Goal: Check status: Check status

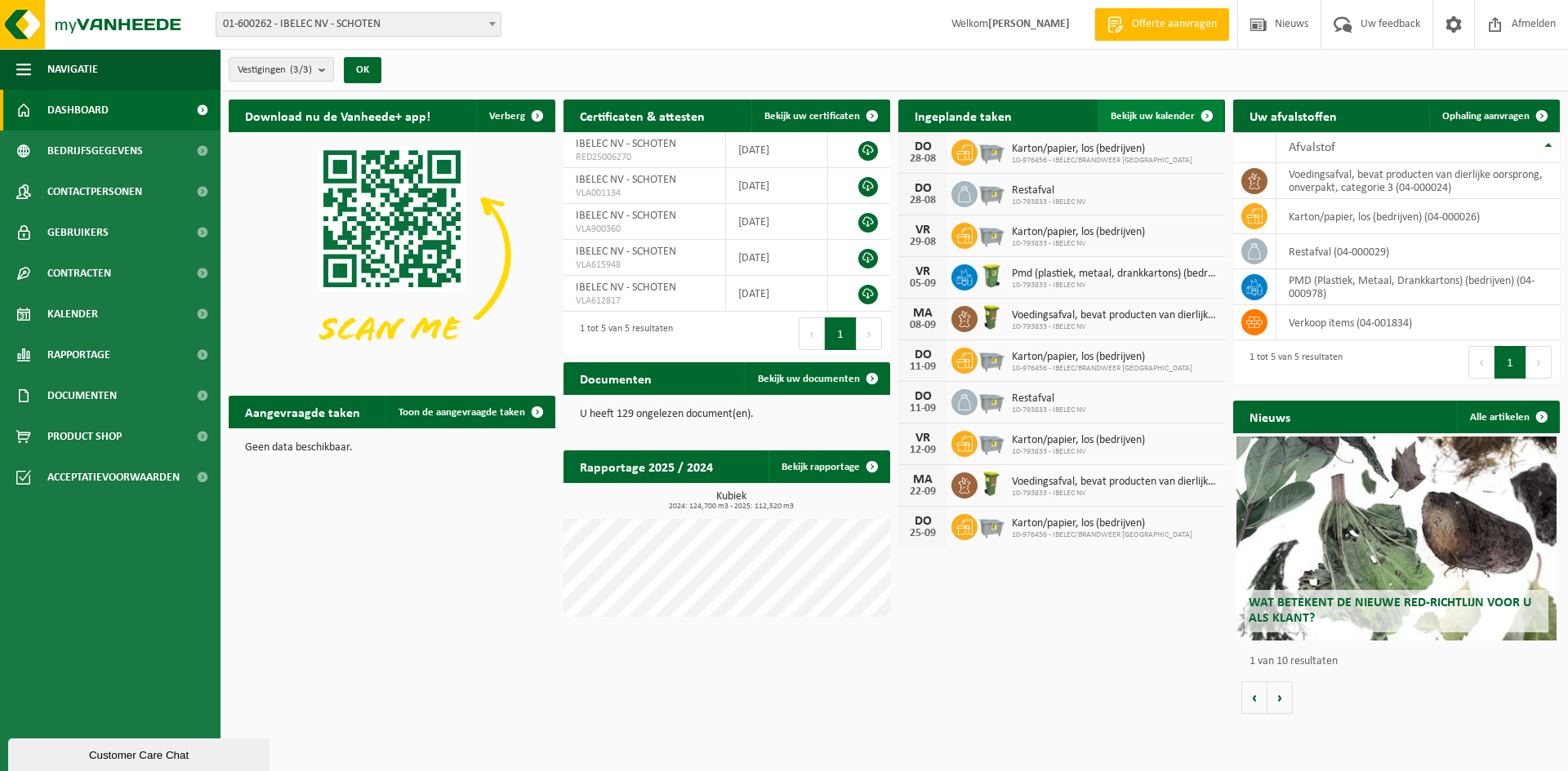
click at [1202, 115] on span at bounding box center [1206, 115] width 32 height 32
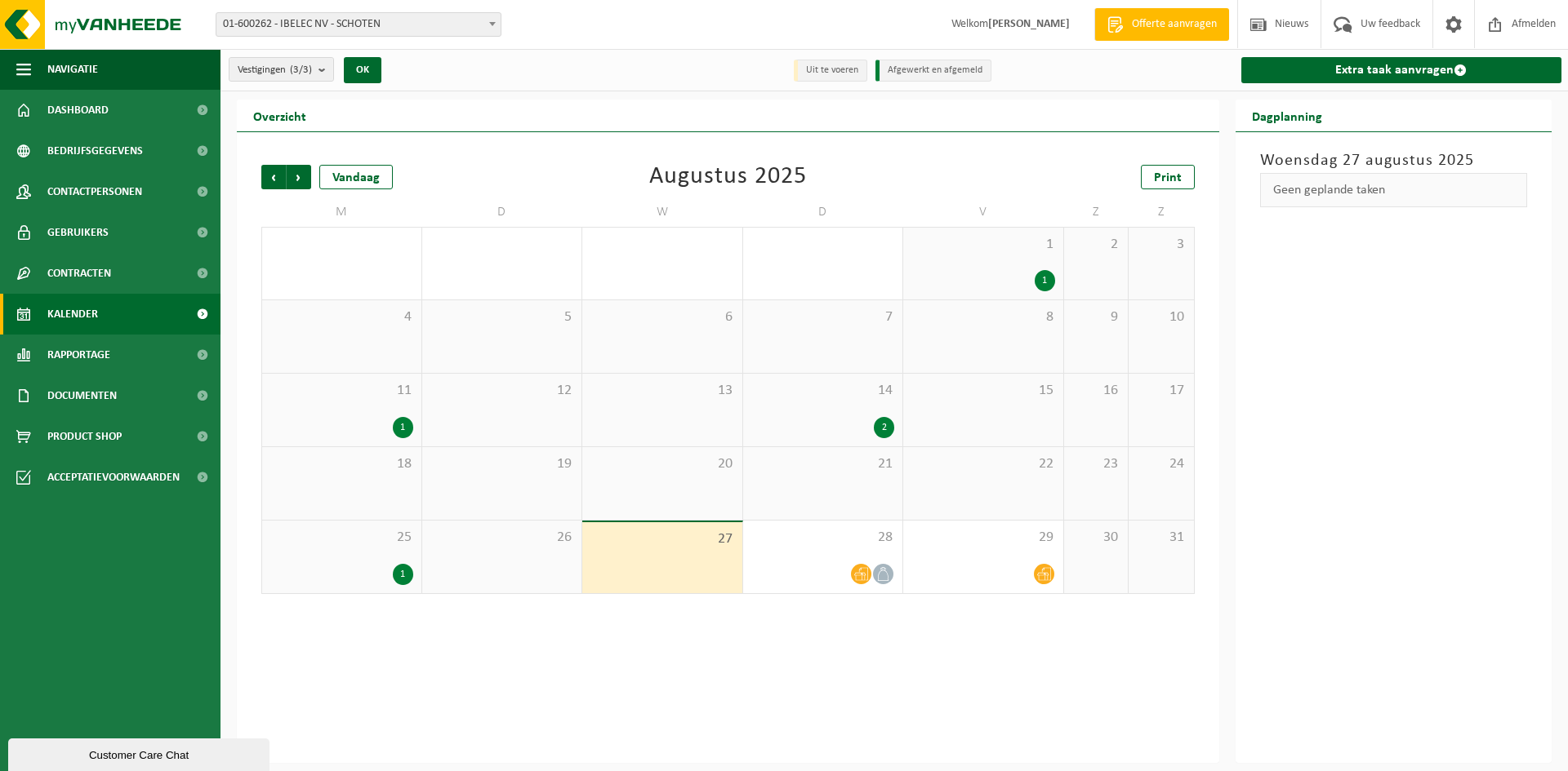
click at [401, 576] on div "1" at bounding box center [403, 574] width 20 height 21
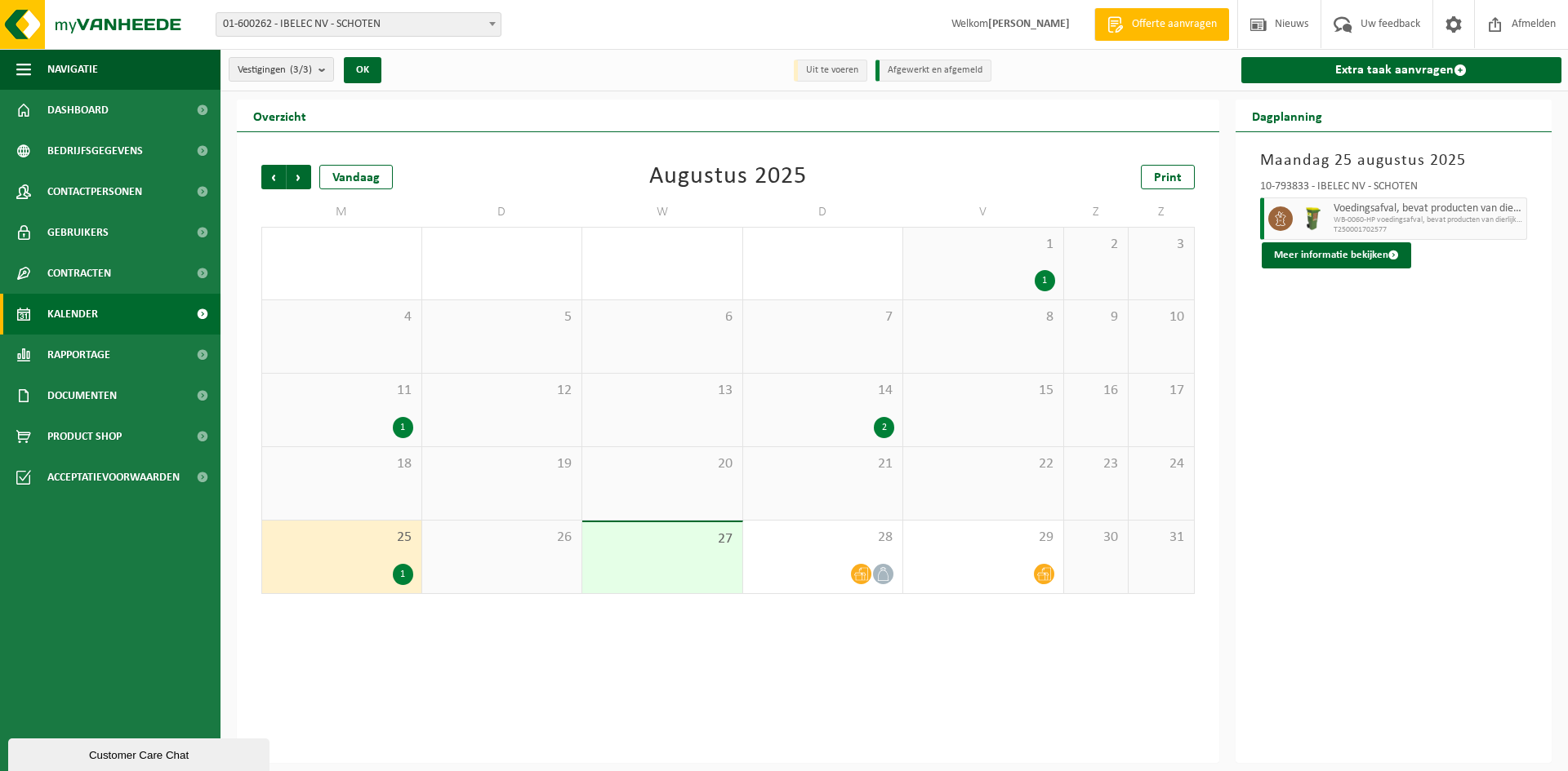
click at [401, 576] on div "1" at bounding box center [403, 574] width 20 height 21
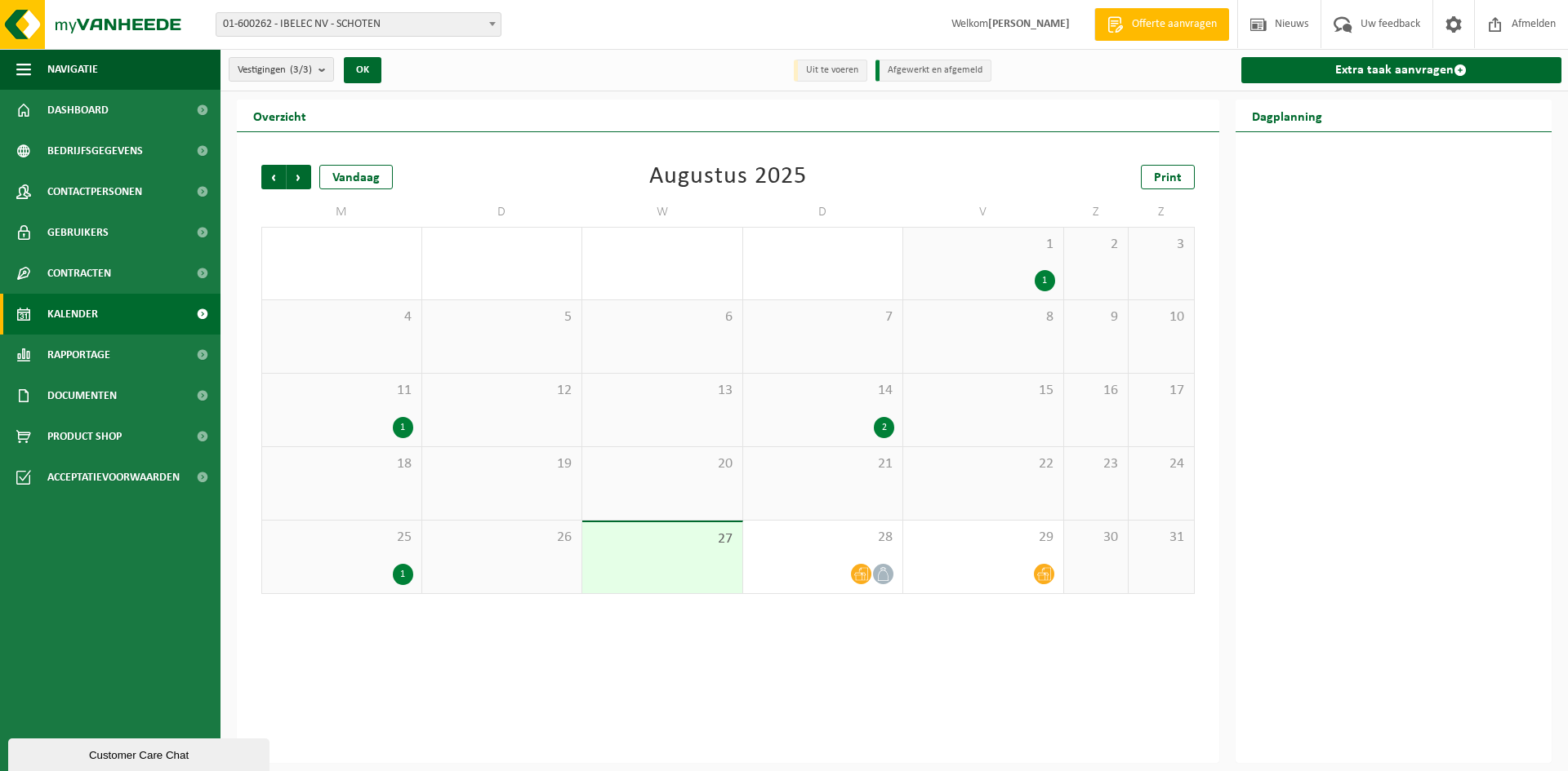
click at [350, 567] on div "1" at bounding box center [342, 574] width 143 height 21
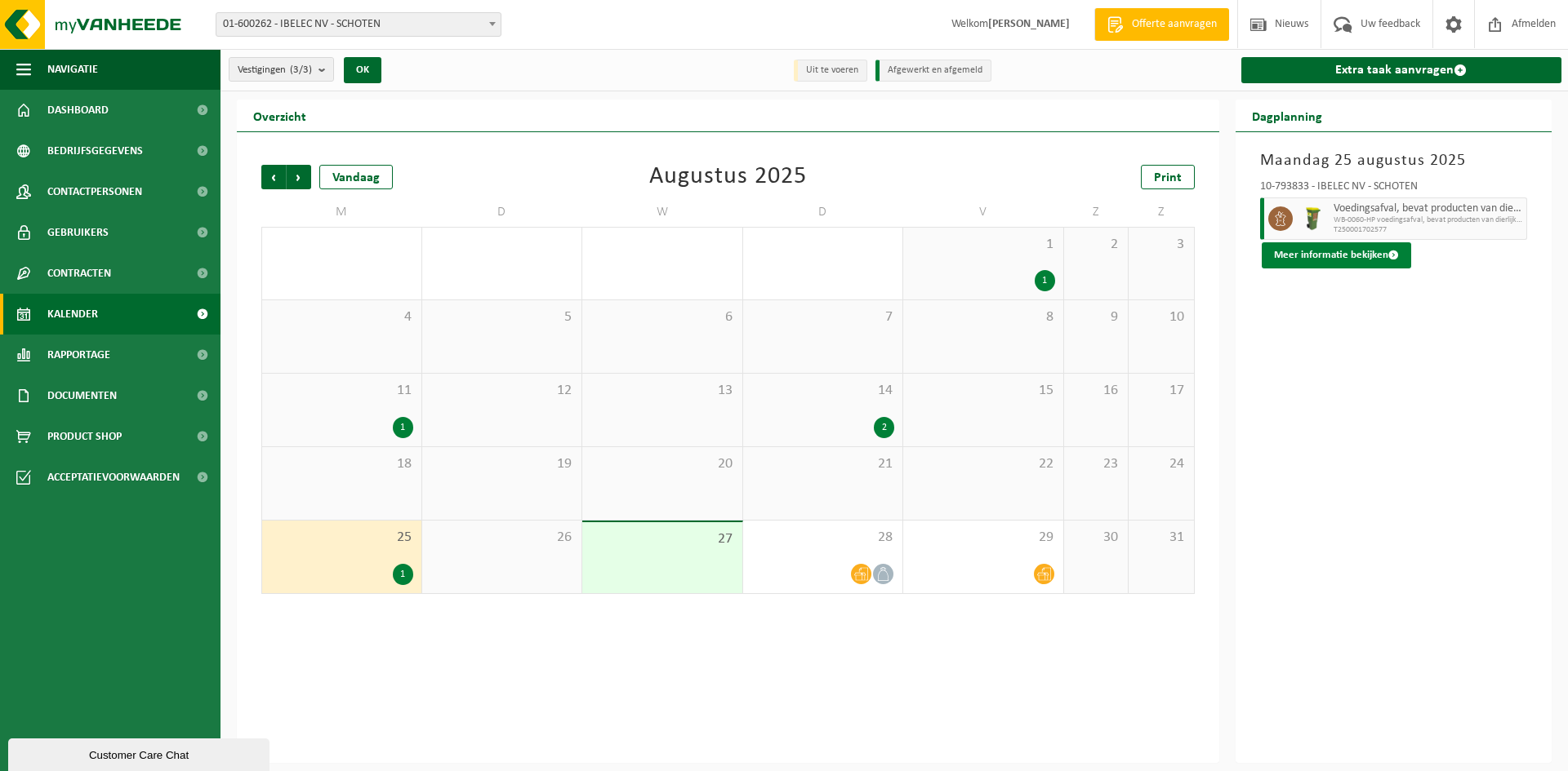
click at [1352, 255] on button "Meer informatie bekijken" at bounding box center [1336, 255] width 149 height 26
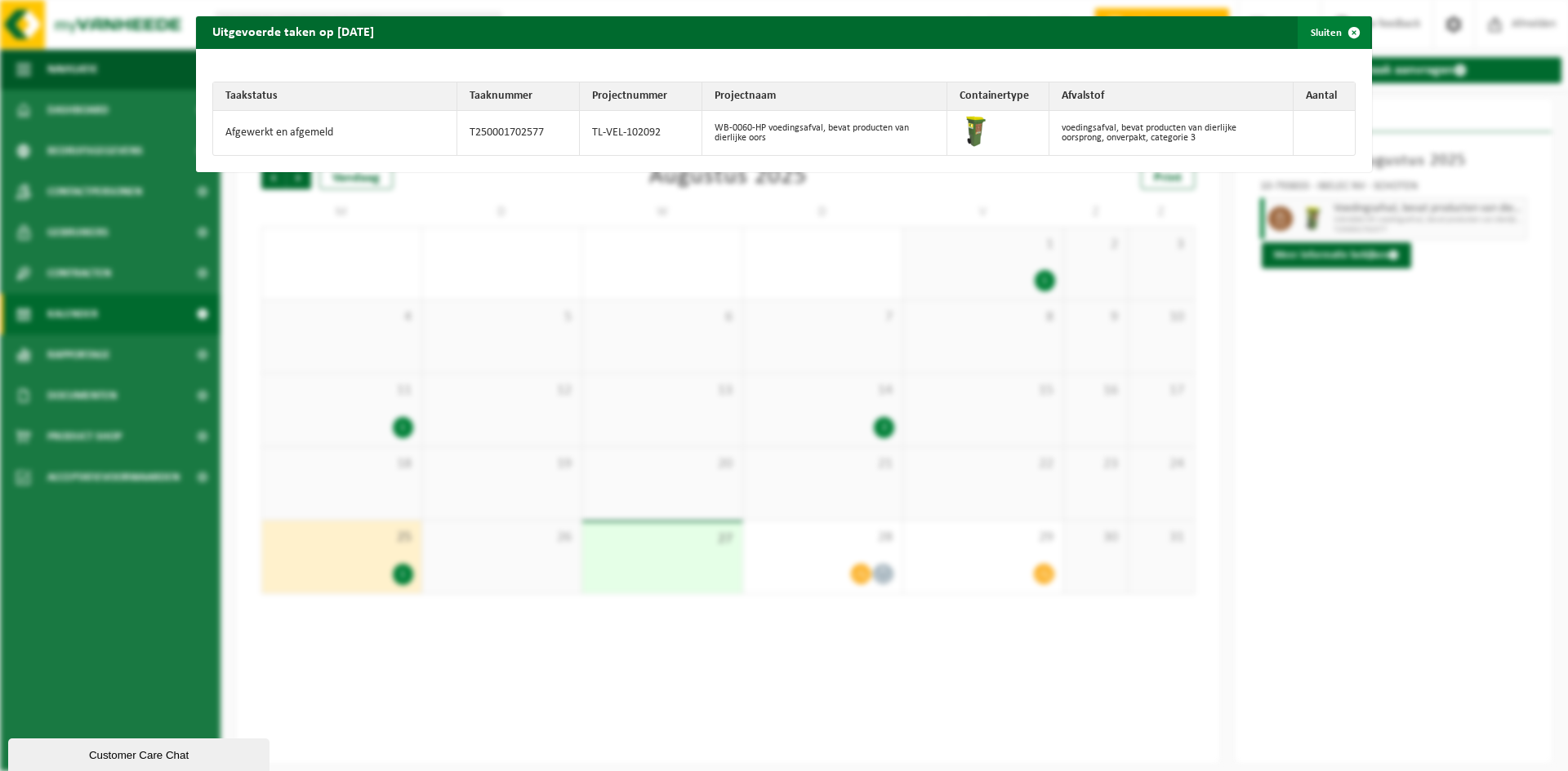
click at [1345, 31] on span "button" at bounding box center [1354, 32] width 32 height 32
